Goal: Task Accomplishment & Management: Use online tool/utility

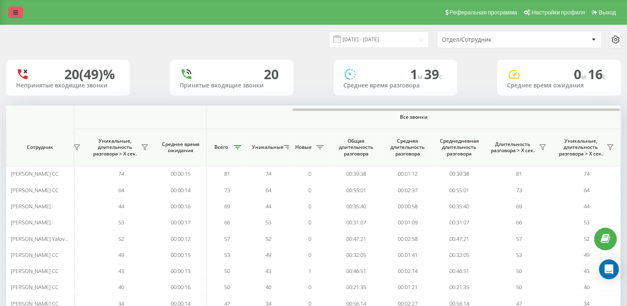
click at [10, 13] on link at bounding box center [15, 13] width 15 height 12
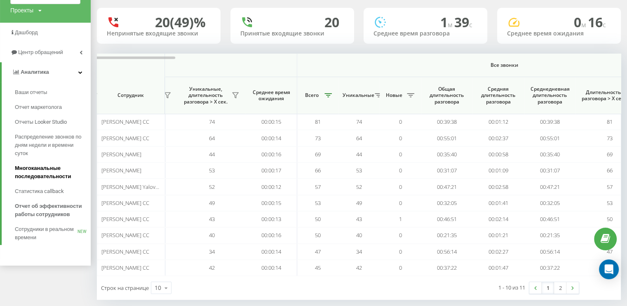
scroll to position [60, 0]
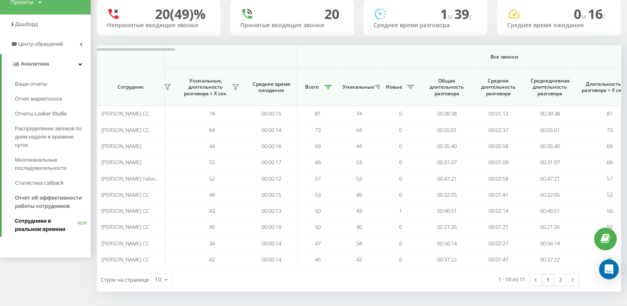
click at [45, 221] on span "Сотрудники в реальном времени" at bounding box center [46, 225] width 63 height 16
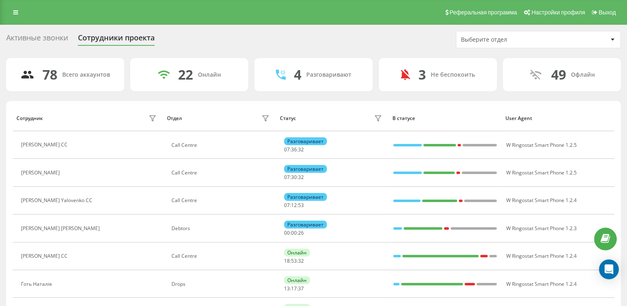
click at [612, 39] on icon at bounding box center [612, 40] width 4 height 2
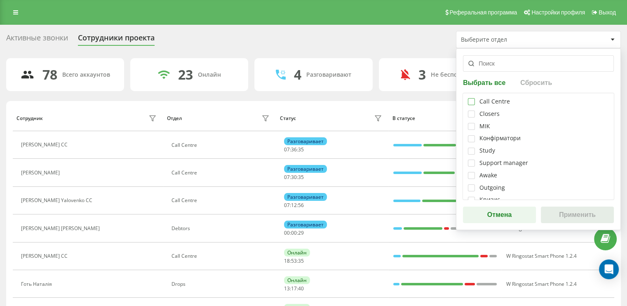
click at [472, 98] on label at bounding box center [471, 98] width 7 height 0
checkbox input "true"
click at [577, 214] on button "Применить" at bounding box center [577, 215] width 73 height 16
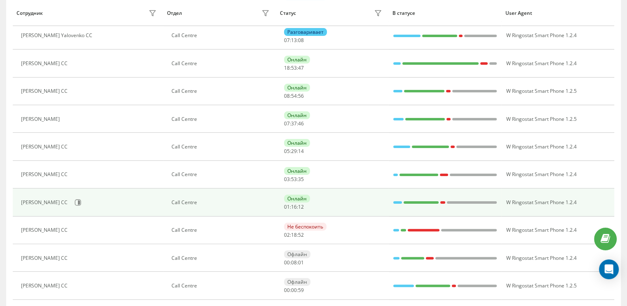
scroll to position [206, 0]
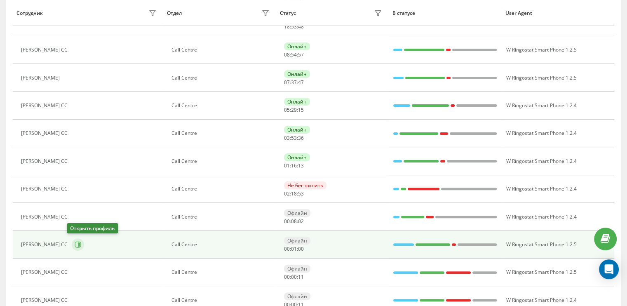
click at [75, 242] on icon at bounding box center [78, 244] width 7 height 7
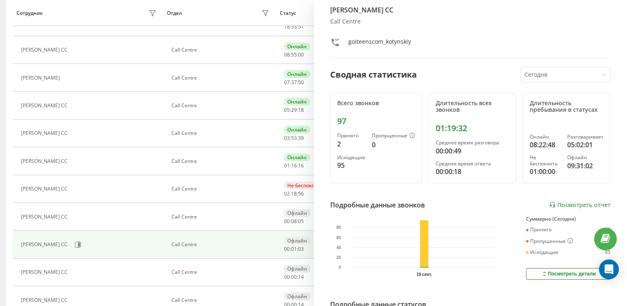
scroll to position [41, 0]
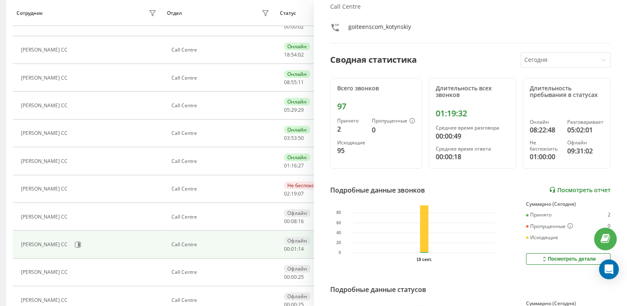
click at [571, 190] on link "Посмотреть отчет" at bounding box center [579, 189] width 61 height 7
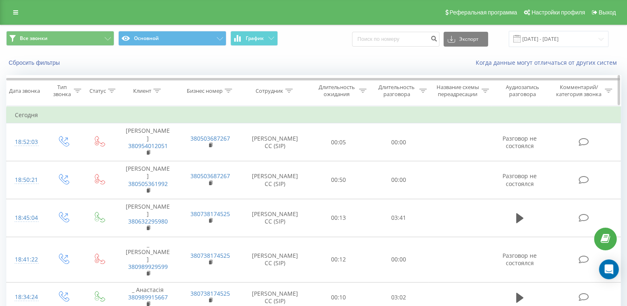
click at [426, 92] on icon at bounding box center [422, 91] width 7 height 4
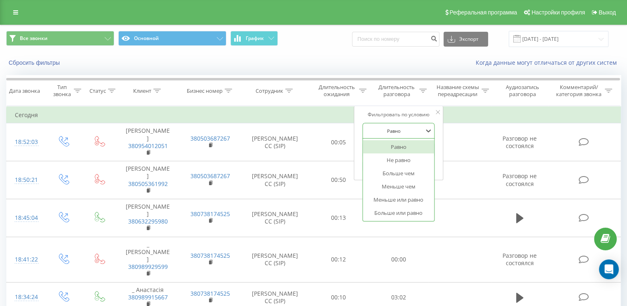
click at [424, 126] on div "Равно" at bounding box center [394, 130] width 60 height 12
click at [404, 212] on div "Больше или равно" at bounding box center [399, 212] width 72 height 13
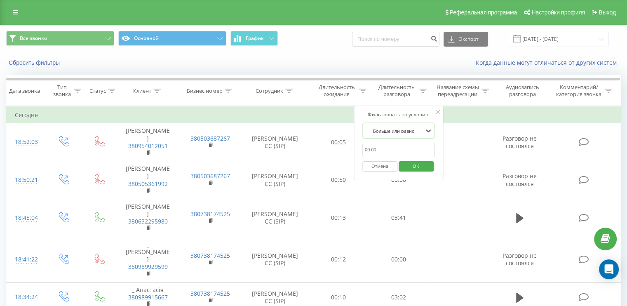
click at [386, 153] on input "text" at bounding box center [398, 150] width 73 height 14
type input "0058"
click at [421, 161] on span "OK" at bounding box center [415, 166] width 23 height 13
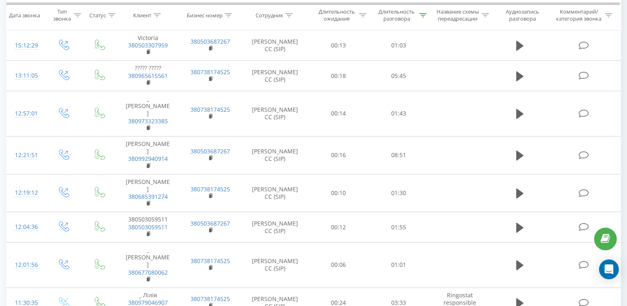
scroll to position [467, 0]
